Goal: Information Seeking & Learning: Learn about a topic

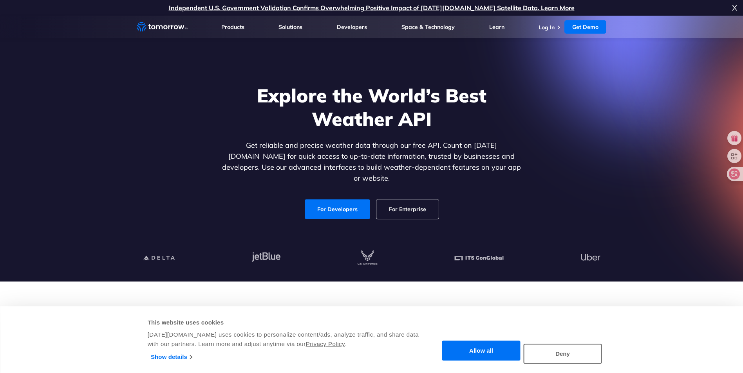
scroll to position [78, 0]
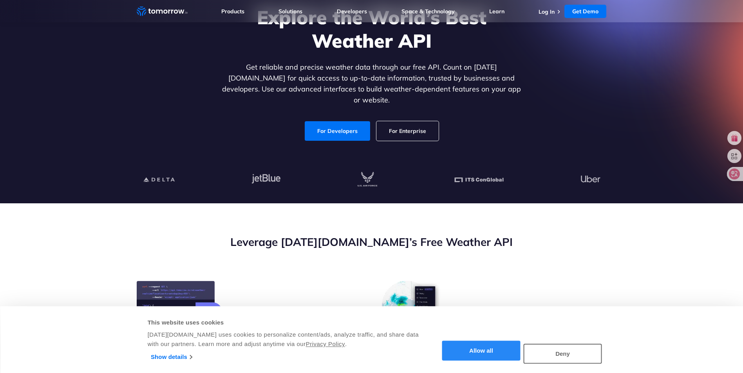
click at [494, 344] on button "Allow all" at bounding box center [481, 351] width 78 height 20
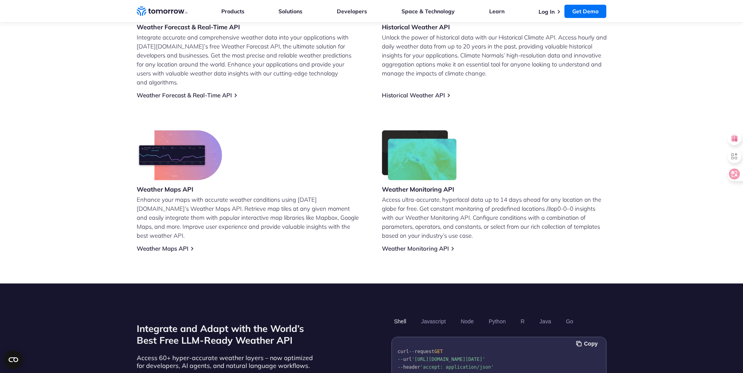
scroll to position [0, 0]
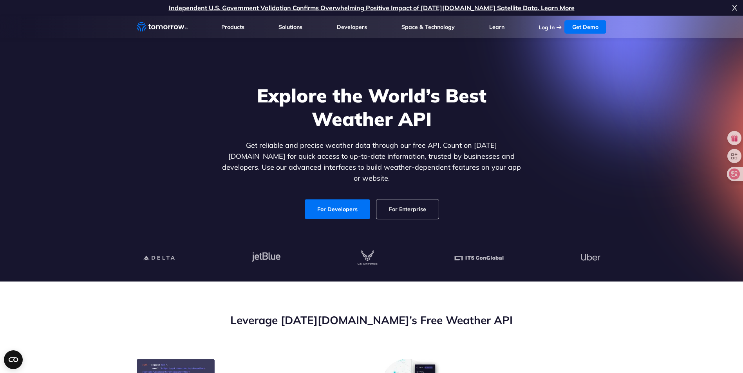
click at [551, 28] on link "Log In" at bounding box center [546, 27] width 16 height 7
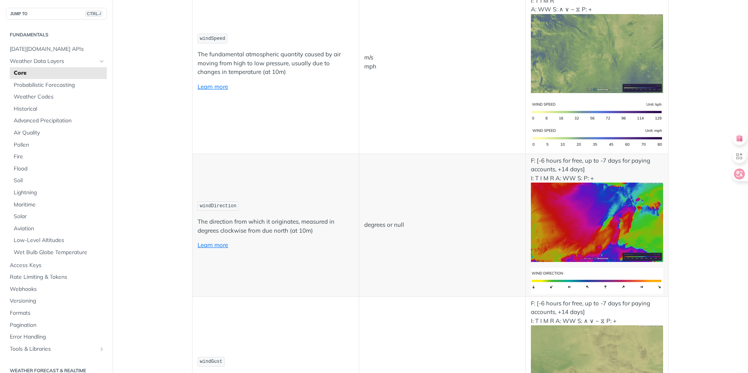
scroll to position [979, 0]
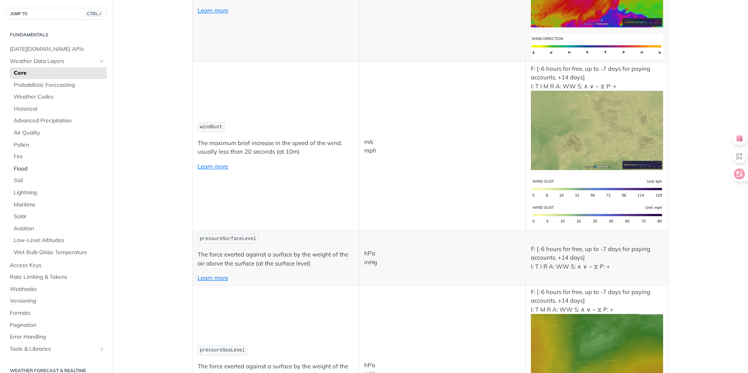
click at [33, 168] on span "Flood" at bounding box center [59, 169] width 91 height 8
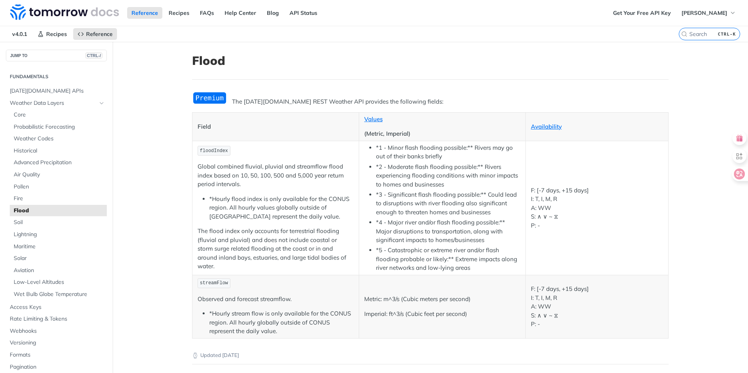
scroll to position [39, 0]
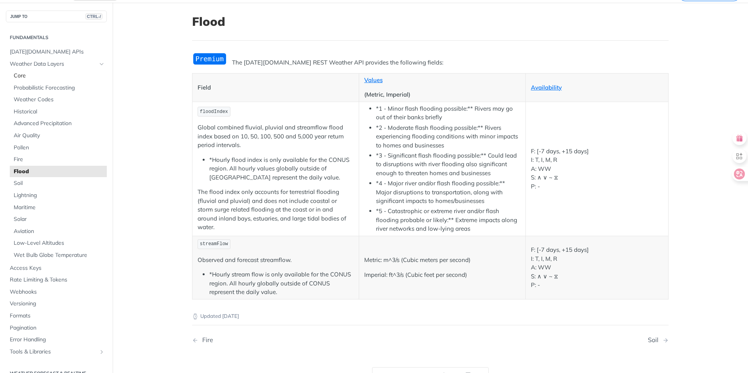
click at [34, 75] on span "Core" at bounding box center [59, 76] width 91 height 8
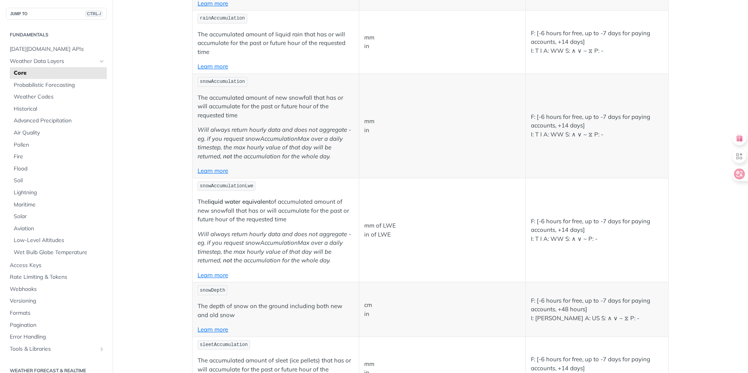
scroll to position [2270, 0]
